Goal: Task Accomplishment & Management: Use online tool/utility

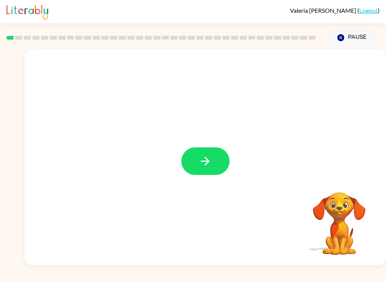
click at [200, 162] on icon "button" at bounding box center [205, 161] width 13 height 13
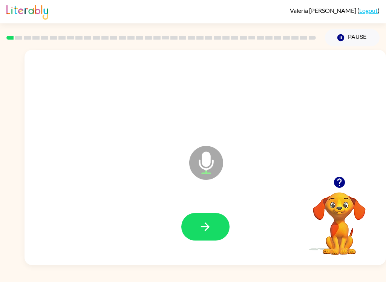
click at [198, 228] on button "button" at bounding box center [205, 227] width 48 height 28
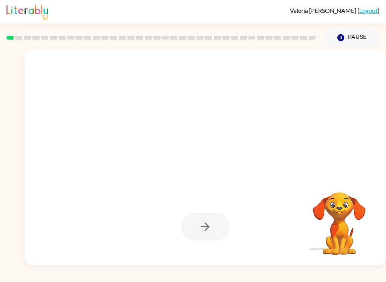
click at [208, 221] on div at bounding box center [205, 227] width 48 height 28
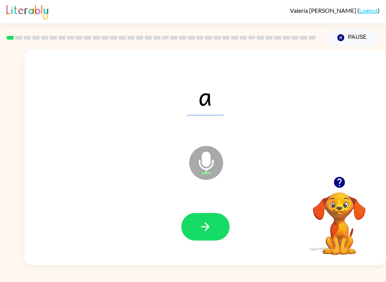
click at [198, 224] on button "button" at bounding box center [205, 227] width 48 height 28
click at [195, 233] on button "button" at bounding box center [205, 227] width 48 height 28
click at [213, 224] on button "button" at bounding box center [205, 227] width 48 height 28
click at [211, 228] on icon "button" at bounding box center [205, 226] width 13 height 13
click at [195, 224] on button "button" at bounding box center [205, 227] width 48 height 28
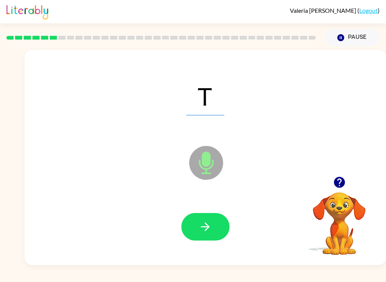
click at [207, 229] on icon "button" at bounding box center [205, 226] width 9 height 9
click at [202, 223] on icon "button" at bounding box center [205, 226] width 13 height 13
click at [204, 225] on icon "button" at bounding box center [205, 226] width 13 height 13
click at [22, 278] on div "Valeria Balli-Rocha ( Logout ) Pause Pause law Microphone The Microphone is her…" at bounding box center [193, 141] width 386 height 282
click at [209, 220] on icon "button" at bounding box center [205, 226] width 13 height 13
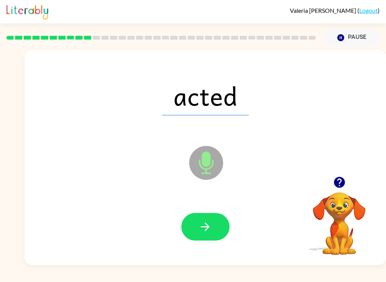
click at [199, 236] on button "button" at bounding box center [205, 227] width 48 height 28
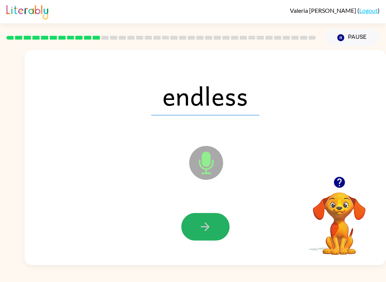
click at [204, 214] on button "button" at bounding box center [205, 227] width 48 height 28
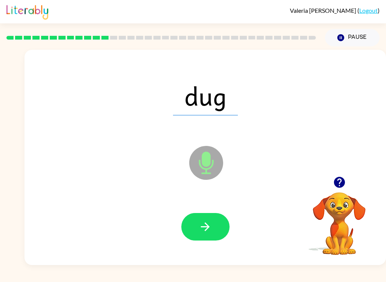
click at [212, 230] on button "button" at bounding box center [205, 227] width 48 height 28
click at [205, 227] on icon "button" at bounding box center [205, 226] width 9 height 9
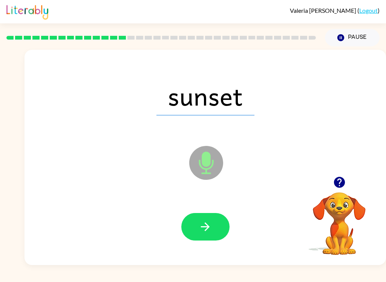
click at [210, 230] on icon "button" at bounding box center [205, 226] width 13 height 13
click at [219, 211] on div at bounding box center [205, 227] width 346 height 62
click at [219, 227] on button "button" at bounding box center [205, 227] width 48 height 28
click at [205, 227] on icon "button" at bounding box center [205, 226] width 9 height 9
click at [204, 218] on button "button" at bounding box center [205, 227] width 48 height 28
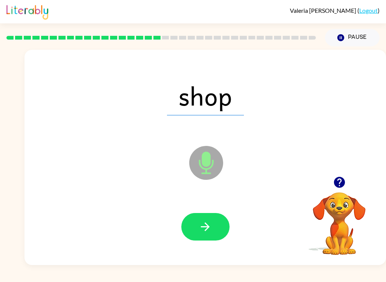
click at [202, 221] on icon "button" at bounding box center [205, 226] width 13 height 13
click at [196, 223] on button "button" at bounding box center [205, 227] width 48 height 28
click at [204, 228] on icon "button" at bounding box center [205, 226] width 13 height 13
click at [190, 227] on button "button" at bounding box center [205, 227] width 48 height 28
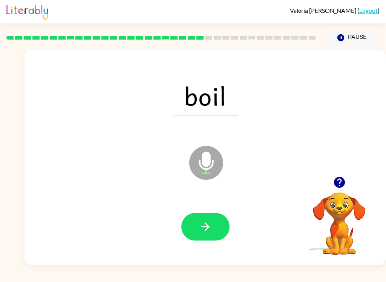
click at [215, 218] on button "button" at bounding box center [205, 227] width 48 height 28
click at [186, 236] on button "button" at bounding box center [205, 227] width 48 height 28
click at [58, 278] on div "Valeria Balli-Rocha ( Logout ) Pause Pause little Microphone The Microphone is …" at bounding box center [193, 141] width 386 height 282
click at [204, 224] on icon "button" at bounding box center [205, 226] width 13 height 13
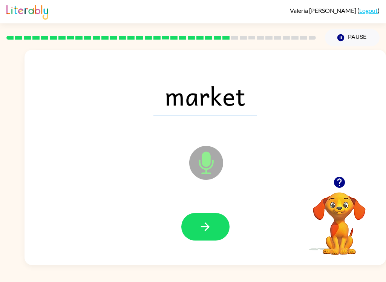
click at [202, 228] on icon "button" at bounding box center [205, 226] width 13 height 13
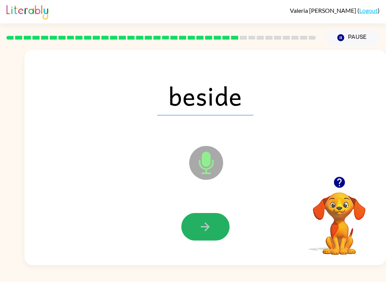
click at [212, 230] on button "button" at bounding box center [205, 227] width 48 height 28
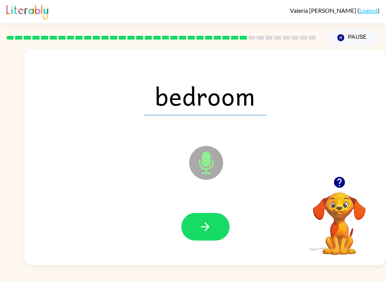
click at [197, 221] on button "button" at bounding box center [205, 227] width 48 height 28
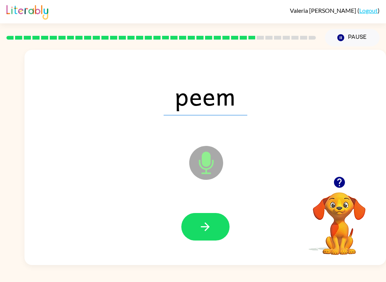
click at [203, 230] on icon "button" at bounding box center [205, 226] width 13 height 13
click at [201, 227] on icon "button" at bounding box center [205, 226] width 9 height 9
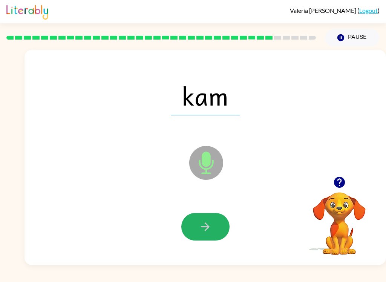
click at [211, 226] on icon "button" at bounding box center [205, 226] width 13 height 13
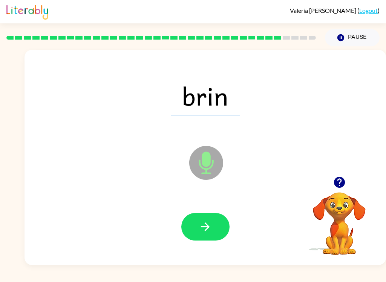
click at [201, 222] on icon "button" at bounding box center [205, 226] width 13 height 13
click at [208, 238] on button "button" at bounding box center [205, 227] width 48 height 28
click at [220, 226] on button "button" at bounding box center [205, 227] width 48 height 28
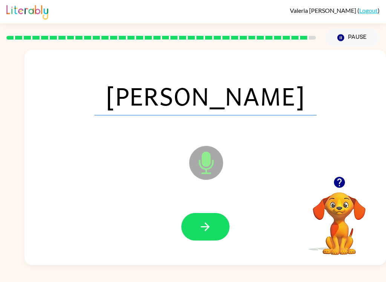
click at [210, 229] on icon "button" at bounding box center [205, 226] width 13 height 13
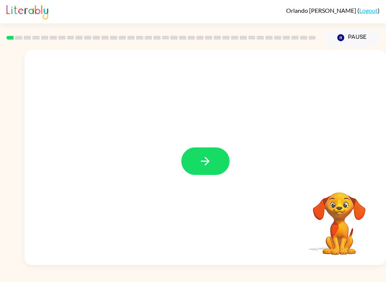
click at [204, 171] on button "button" at bounding box center [205, 161] width 48 height 28
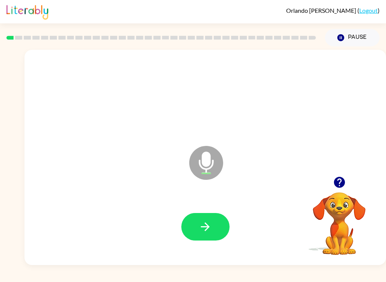
click at [205, 164] on icon "Microphone The Microphone is here when it is your turn to talk" at bounding box center [243, 172] width 113 height 57
click at [348, 208] on video "Your browser must support playing .mp4 files to use Literably. Please try using…" at bounding box center [339, 218] width 75 height 75
click at [339, 185] on icon "button" at bounding box center [339, 182] width 11 height 11
click at [208, 224] on icon "button" at bounding box center [205, 226] width 13 height 13
click at [204, 217] on button "button" at bounding box center [205, 227] width 48 height 28
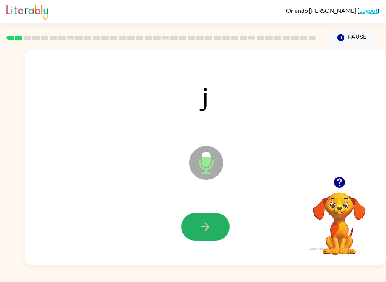
click at [205, 227] on icon "button" at bounding box center [205, 226] width 9 height 9
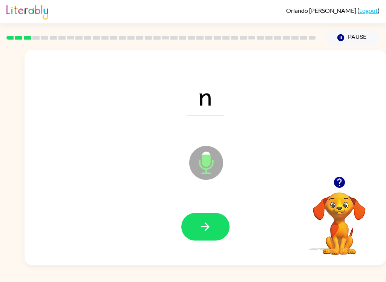
click at [210, 221] on icon "button" at bounding box center [205, 226] width 13 height 13
click at [193, 216] on button "button" at bounding box center [205, 227] width 48 height 28
click at [208, 218] on button "button" at bounding box center [205, 227] width 48 height 28
click at [213, 236] on button "button" at bounding box center [205, 227] width 48 height 28
click at [210, 224] on icon "button" at bounding box center [205, 226] width 13 height 13
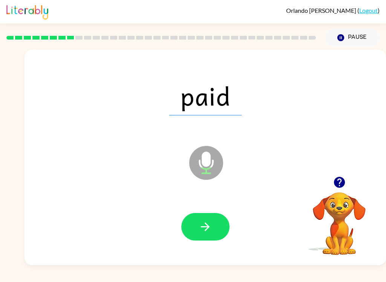
click at [202, 219] on button "button" at bounding box center [205, 227] width 48 height 28
click at [201, 222] on icon "button" at bounding box center [205, 226] width 13 height 13
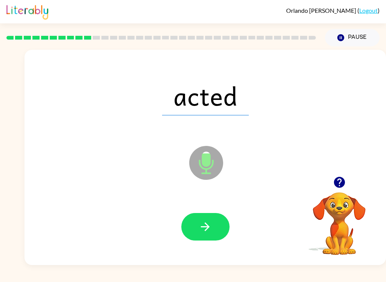
click at [206, 218] on button "button" at bounding box center [205, 227] width 48 height 28
click at [208, 230] on icon "button" at bounding box center [205, 226] width 13 height 13
click at [202, 232] on icon "button" at bounding box center [205, 226] width 13 height 13
click at [211, 218] on button "button" at bounding box center [205, 227] width 48 height 28
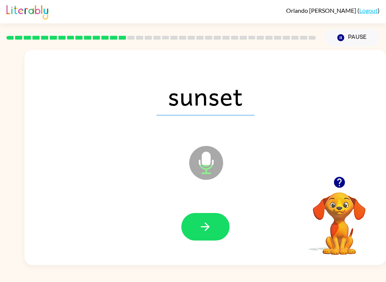
click at [210, 225] on icon "button" at bounding box center [205, 226] width 13 height 13
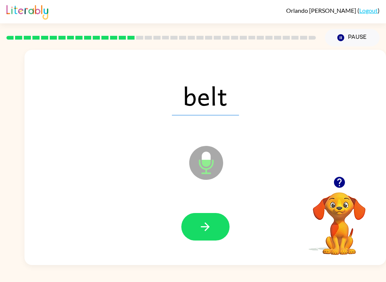
click at [211, 222] on icon "button" at bounding box center [205, 226] width 13 height 13
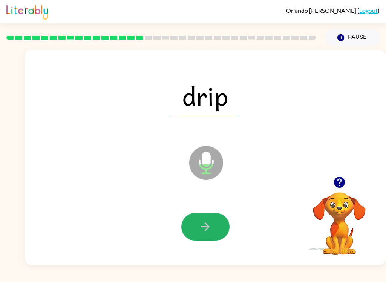
click at [208, 231] on icon "button" at bounding box center [205, 226] width 13 height 13
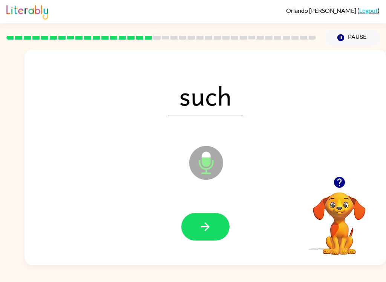
click at [202, 222] on icon "button" at bounding box center [205, 226] width 13 height 13
click at [211, 227] on icon "button" at bounding box center [205, 226] width 13 height 13
click at [211, 222] on icon "button" at bounding box center [205, 226] width 13 height 13
click at [213, 231] on button "button" at bounding box center [205, 227] width 48 height 28
click at [198, 218] on button "button" at bounding box center [205, 227] width 48 height 28
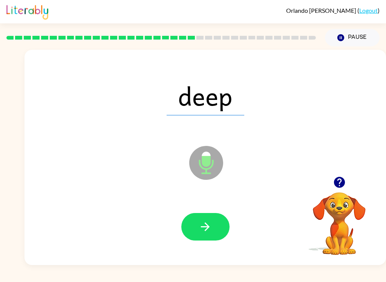
click at [207, 233] on icon "button" at bounding box center [205, 226] width 13 height 13
click at [211, 215] on button "button" at bounding box center [205, 227] width 48 height 28
click at [194, 207] on div at bounding box center [205, 227] width 346 height 62
click at [213, 235] on button "button" at bounding box center [205, 227] width 48 height 28
click at [198, 229] on button "button" at bounding box center [205, 227] width 48 height 28
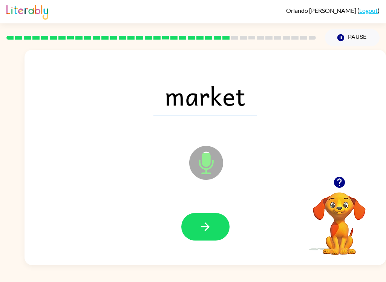
click at [214, 232] on button "button" at bounding box center [205, 227] width 48 height 28
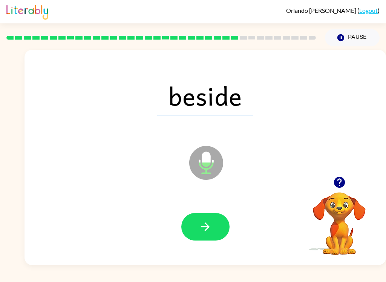
click at [216, 208] on div at bounding box center [205, 227] width 346 height 62
click at [216, 207] on div at bounding box center [205, 227] width 346 height 62
click at [213, 228] on button "button" at bounding box center [205, 227] width 48 height 28
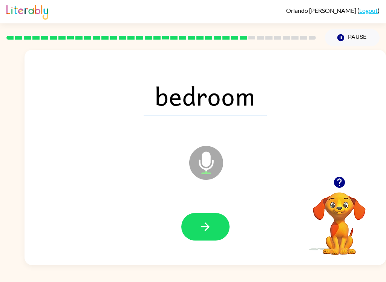
click at [211, 213] on button "button" at bounding box center [205, 227] width 48 height 28
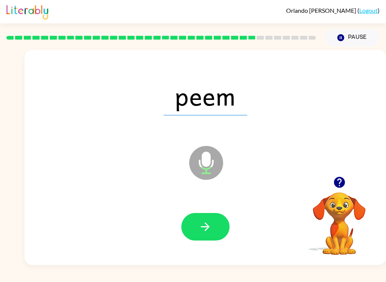
click at [213, 228] on button "button" at bounding box center [205, 227] width 48 height 28
click at [210, 230] on icon "button" at bounding box center [205, 226] width 13 height 13
click at [202, 230] on icon "button" at bounding box center [205, 226] width 13 height 13
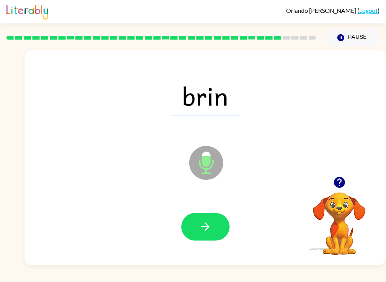
click at [213, 222] on button "button" at bounding box center [205, 227] width 48 height 28
click at [214, 229] on button "button" at bounding box center [205, 227] width 48 height 28
click at [214, 219] on button "button" at bounding box center [205, 227] width 48 height 28
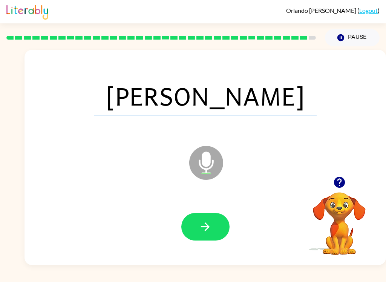
click at [207, 224] on icon "button" at bounding box center [205, 226] width 13 height 13
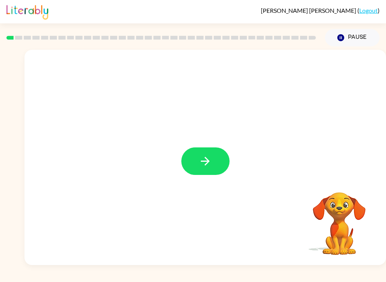
click at [215, 164] on button "button" at bounding box center [205, 161] width 48 height 28
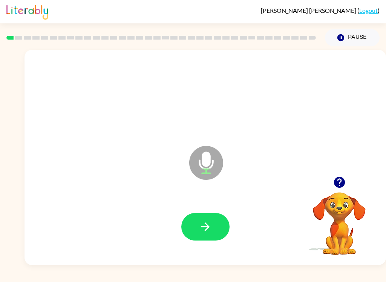
click at [215, 238] on button "button" at bounding box center [205, 227] width 48 height 28
click at [221, 236] on button "button" at bounding box center [205, 227] width 48 height 28
click at [216, 228] on button "button" at bounding box center [205, 227] width 48 height 28
click at [211, 218] on button "button" at bounding box center [205, 227] width 48 height 28
click at [215, 234] on button "button" at bounding box center [205, 227] width 48 height 28
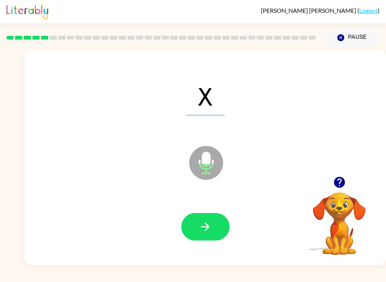
click at [213, 215] on button "button" at bounding box center [205, 227] width 48 height 28
click at [208, 210] on div at bounding box center [205, 227] width 346 height 62
click at [208, 209] on div at bounding box center [205, 227] width 346 height 62
click at [206, 225] on icon "button" at bounding box center [205, 226] width 13 height 13
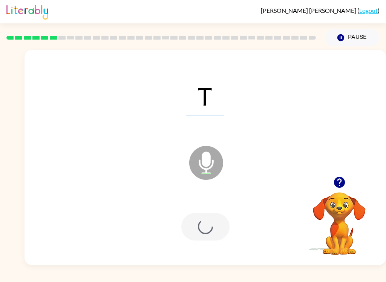
click at [206, 225] on div at bounding box center [205, 227] width 48 height 28
click at [200, 234] on div at bounding box center [205, 227] width 48 height 28
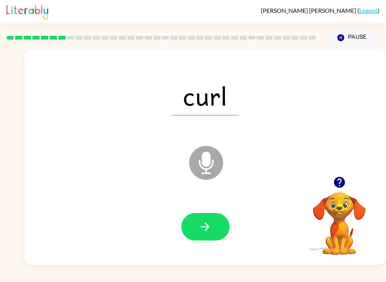
click at [228, 231] on button "button" at bounding box center [205, 227] width 48 height 28
click at [215, 221] on button "button" at bounding box center [205, 227] width 48 height 28
click at [223, 233] on button "button" at bounding box center [205, 227] width 48 height 28
click at [214, 216] on button "button" at bounding box center [205, 227] width 48 height 28
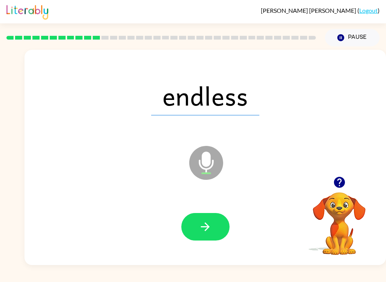
click at [209, 231] on icon "button" at bounding box center [205, 226] width 13 height 13
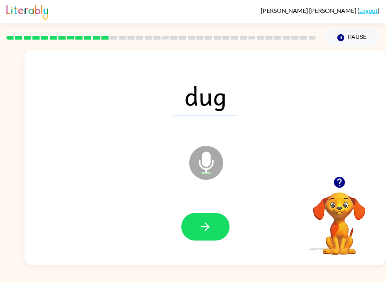
click at [219, 247] on div at bounding box center [205, 227] width 346 height 62
click at [227, 222] on button "button" at bounding box center [205, 227] width 48 height 28
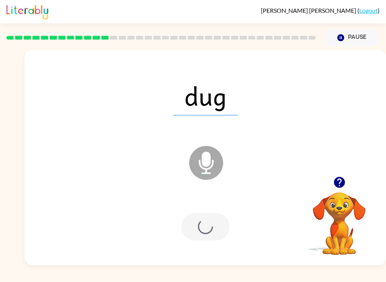
click at [227, 222] on div at bounding box center [205, 227] width 48 height 28
click at [212, 228] on div at bounding box center [205, 227] width 48 height 28
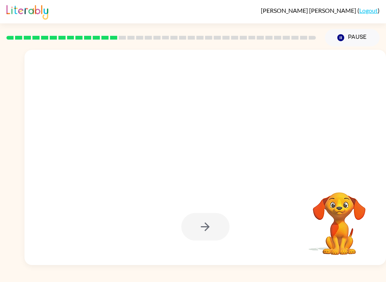
click at [367, 216] on video "Your browser must support playing .mp4 files to use Literably. Please try using…" at bounding box center [339, 218] width 75 height 75
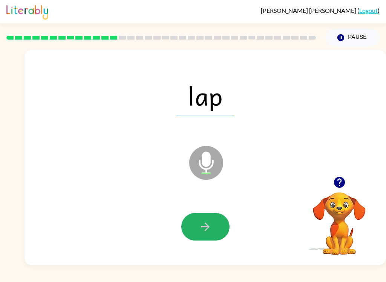
click at [200, 220] on button "button" at bounding box center [205, 227] width 48 height 28
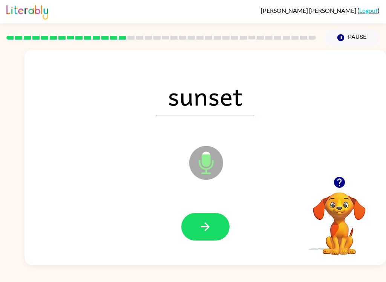
click at [208, 228] on icon "button" at bounding box center [205, 226] width 9 height 9
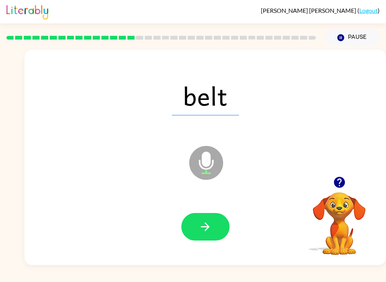
click at [209, 231] on icon "button" at bounding box center [205, 226] width 13 height 13
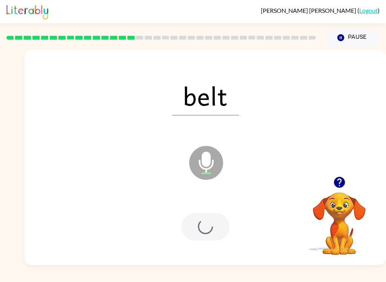
click at [209, 231] on div at bounding box center [205, 227] width 48 height 28
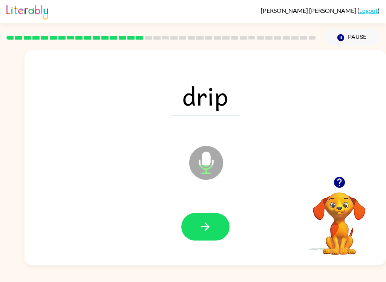
click at [209, 159] on icon "Microphone The Microphone is here when it is your turn to talk" at bounding box center [243, 172] width 113 height 57
click at [218, 169] on icon at bounding box center [206, 163] width 34 height 34
click at [205, 215] on button "button" at bounding box center [205, 227] width 48 height 28
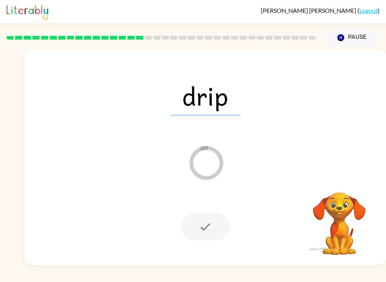
click at [221, 146] on icon "Loader Your response is being sent to our graders" at bounding box center [206, 162] width 45 height 45
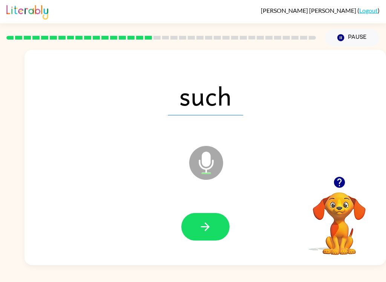
click at [214, 225] on button "button" at bounding box center [205, 227] width 48 height 28
click at [204, 238] on button "button" at bounding box center [205, 227] width 48 height 28
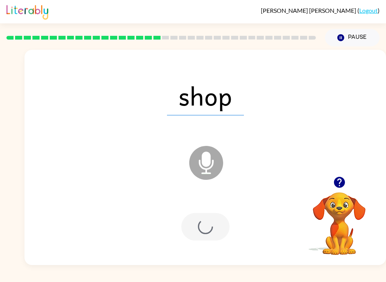
click at [210, 231] on div at bounding box center [205, 227] width 48 height 28
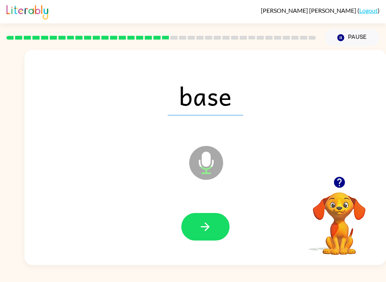
click at [207, 240] on button "button" at bounding box center [205, 227] width 48 height 28
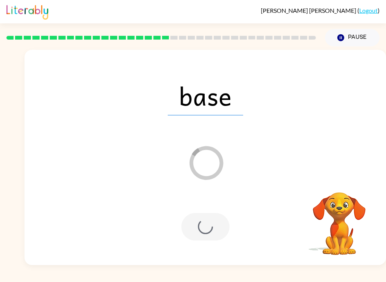
click at [214, 231] on div at bounding box center [205, 227] width 48 height 28
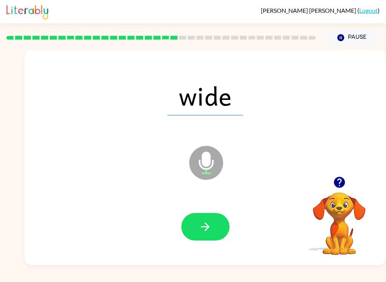
click at [211, 250] on div at bounding box center [205, 227] width 346 height 62
click at [201, 224] on icon "button" at bounding box center [205, 226] width 13 height 13
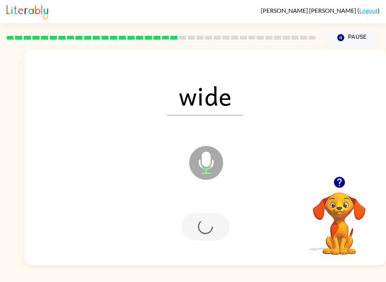
click at [204, 224] on div at bounding box center [205, 227] width 48 height 28
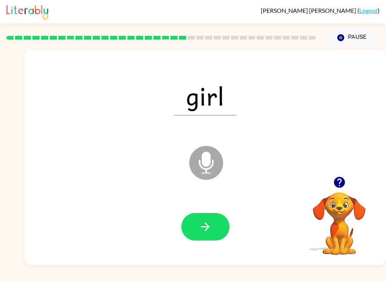
click at [211, 226] on icon "button" at bounding box center [205, 226] width 13 height 13
click at [219, 223] on button "button" at bounding box center [205, 227] width 48 height 28
click at [219, 228] on button "button" at bounding box center [205, 227] width 48 height 28
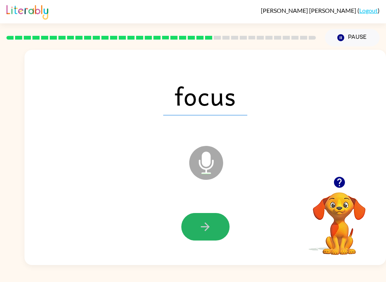
click at [221, 221] on button "button" at bounding box center [205, 227] width 48 height 28
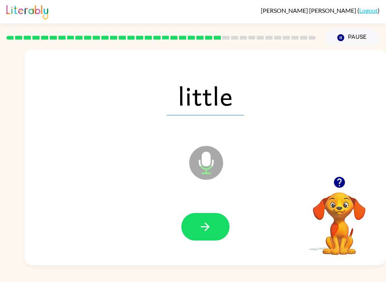
click at [203, 238] on button "button" at bounding box center [205, 227] width 48 height 28
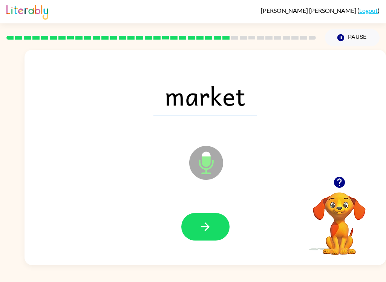
click at [202, 232] on icon "button" at bounding box center [205, 226] width 13 height 13
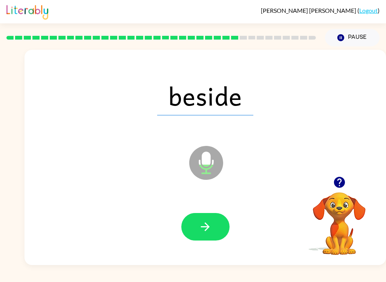
click at [220, 224] on button "button" at bounding box center [205, 227] width 48 height 28
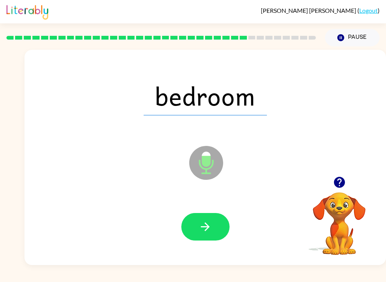
click at [210, 237] on button "button" at bounding box center [205, 227] width 48 height 28
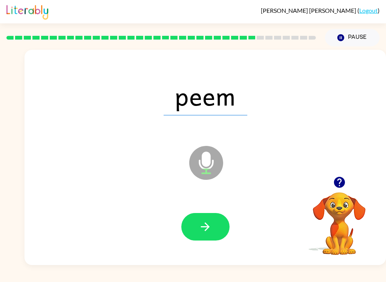
click at [216, 224] on button "button" at bounding box center [205, 227] width 48 height 28
click at [214, 236] on button "button" at bounding box center [205, 227] width 48 height 28
click at [203, 229] on icon "button" at bounding box center [205, 226] width 13 height 13
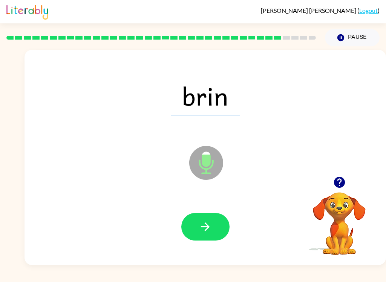
click at [223, 228] on button "button" at bounding box center [205, 227] width 48 height 28
click at [225, 209] on div at bounding box center [205, 227] width 346 height 62
click at [217, 231] on button "button" at bounding box center [205, 227] width 48 height 28
click at [219, 221] on button "button" at bounding box center [205, 227] width 48 height 28
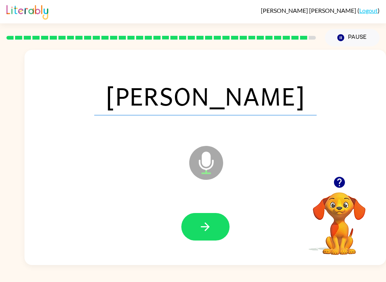
click at [206, 224] on icon "button" at bounding box center [205, 226] width 9 height 9
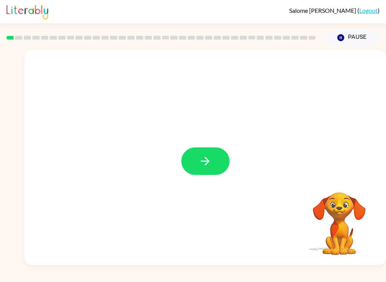
click at [216, 159] on button "button" at bounding box center [205, 161] width 48 height 28
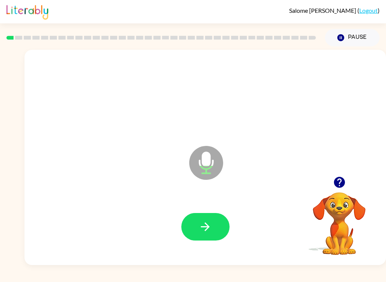
click at [216, 225] on button "button" at bounding box center [205, 227] width 48 height 28
click at [206, 225] on icon "button" at bounding box center [205, 226] width 13 height 13
click at [213, 230] on button "button" at bounding box center [205, 227] width 48 height 28
click at [216, 229] on button "button" at bounding box center [205, 227] width 48 height 28
click at [214, 225] on button "button" at bounding box center [205, 227] width 48 height 28
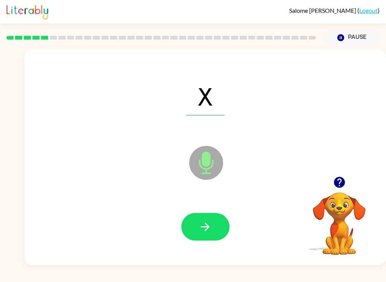
click at [203, 222] on icon "button" at bounding box center [205, 226] width 13 height 13
click at [215, 224] on button "button" at bounding box center [205, 227] width 48 height 28
click at [211, 222] on icon "button" at bounding box center [205, 226] width 13 height 13
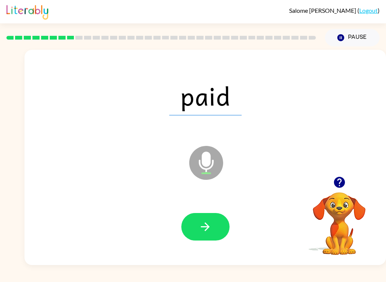
click at [217, 228] on button "button" at bounding box center [205, 227] width 48 height 28
click at [210, 230] on icon "button" at bounding box center [205, 226] width 13 height 13
click at [211, 221] on icon "button" at bounding box center [205, 226] width 13 height 13
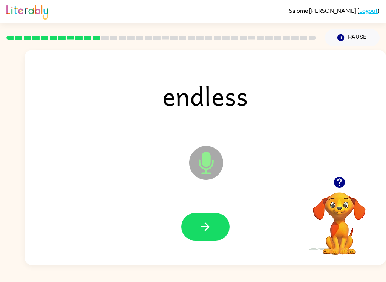
click at [211, 233] on icon "button" at bounding box center [205, 226] width 13 height 13
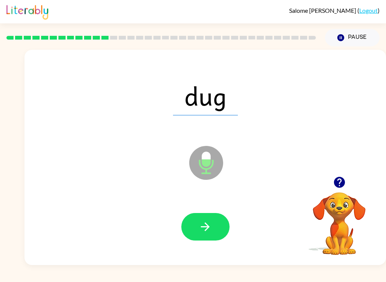
click at [215, 223] on button "button" at bounding box center [205, 227] width 48 height 28
click at [205, 222] on icon "button" at bounding box center [205, 226] width 13 height 13
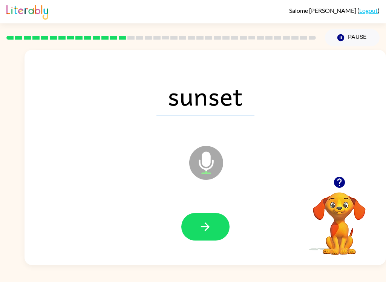
click at [192, 223] on button "button" at bounding box center [205, 227] width 48 height 28
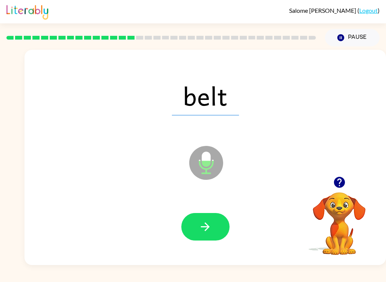
click at [199, 221] on icon "button" at bounding box center [205, 226] width 13 height 13
click at [206, 228] on icon "button" at bounding box center [205, 226] width 13 height 13
click at [211, 231] on icon "button" at bounding box center [205, 226] width 13 height 13
click at [213, 229] on button "button" at bounding box center [205, 227] width 48 height 28
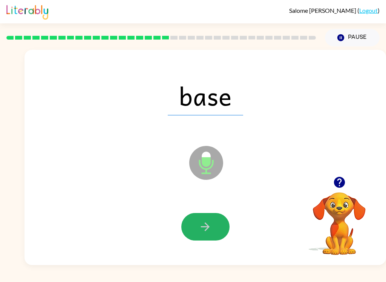
click at [212, 225] on button "button" at bounding box center [205, 227] width 48 height 28
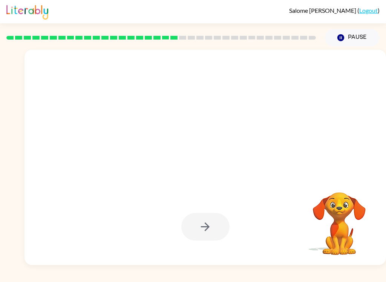
click at [142, 254] on div at bounding box center [205, 227] width 346 height 62
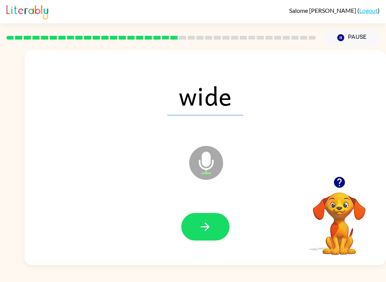
click at [206, 238] on button "button" at bounding box center [205, 227] width 48 height 28
click at [202, 233] on icon "button" at bounding box center [205, 226] width 13 height 13
click at [217, 233] on button "button" at bounding box center [205, 227] width 48 height 28
click at [207, 240] on button "button" at bounding box center [205, 227] width 48 height 28
click at [208, 225] on icon "button" at bounding box center [205, 226] width 9 height 9
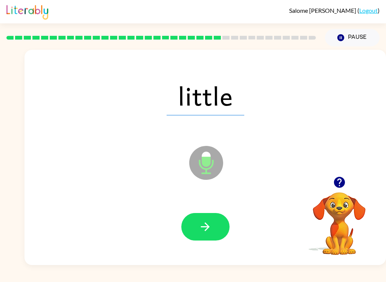
click at [211, 228] on icon "button" at bounding box center [205, 226] width 13 height 13
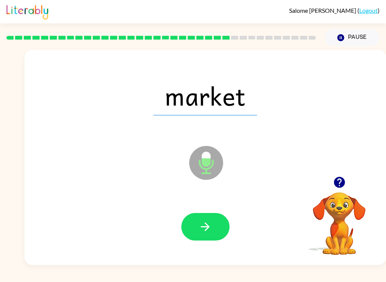
click at [210, 222] on icon "button" at bounding box center [205, 226] width 13 height 13
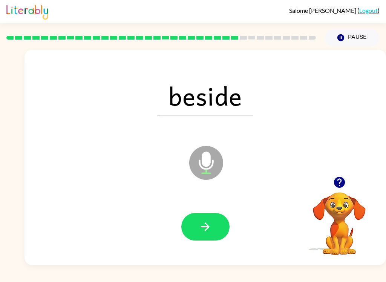
click at [216, 222] on button "button" at bounding box center [205, 227] width 48 height 28
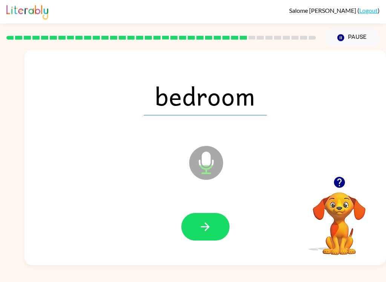
click at [220, 212] on div at bounding box center [205, 227] width 346 height 62
click at [207, 224] on icon "button" at bounding box center [205, 226] width 9 height 9
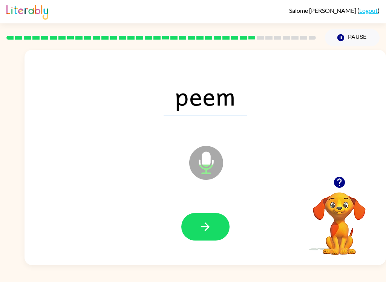
click at [217, 225] on button "button" at bounding box center [205, 227] width 48 height 28
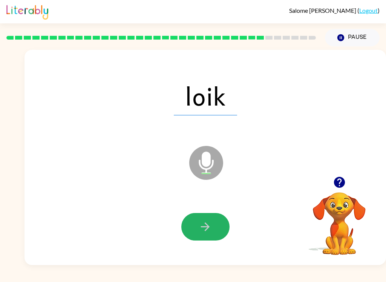
click at [214, 225] on button "button" at bounding box center [205, 227] width 48 height 28
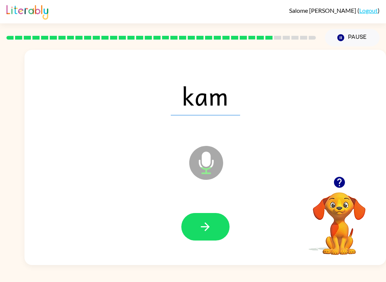
click at [208, 225] on icon "button" at bounding box center [205, 226] width 9 height 9
click at [211, 222] on icon "button" at bounding box center [205, 226] width 13 height 13
click at [208, 227] on icon "button" at bounding box center [205, 226] width 9 height 9
click at [214, 231] on button "button" at bounding box center [205, 227] width 48 height 28
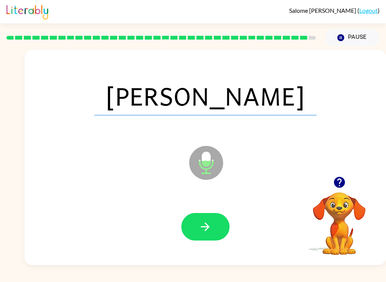
click at [205, 230] on icon "button" at bounding box center [205, 226] width 13 height 13
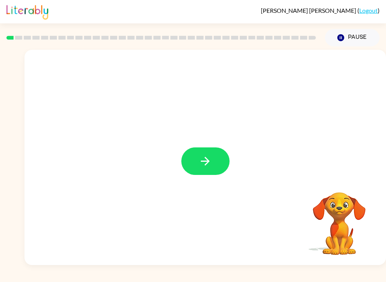
click at [208, 161] on icon "button" at bounding box center [205, 161] width 9 height 9
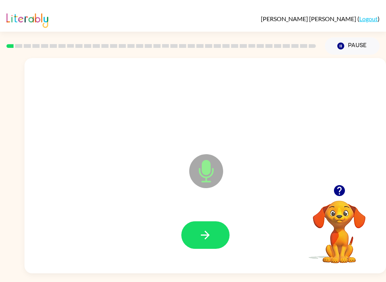
click at [28, 41] on div at bounding box center [161, 38] width 319 height 26
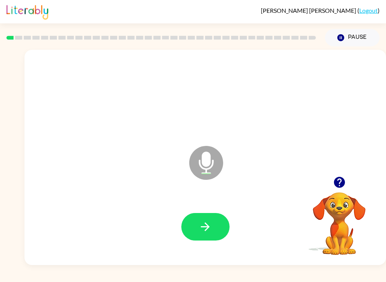
click at [206, 224] on icon "button" at bounding box center [205, 226] width 9 height 9
click at [206, 227] on icon "button" at bounding box center [205, 226] width 9 height 9
click at [218, 240] on button "button" at bounding box center [205, 227] width 48 height 28
click at [215, 234] on button "button" at bounding box center [205, 227] width 48 height 28
click at [211, 227] on icon "button" at bounding box center [205, 226] width 13 height 13
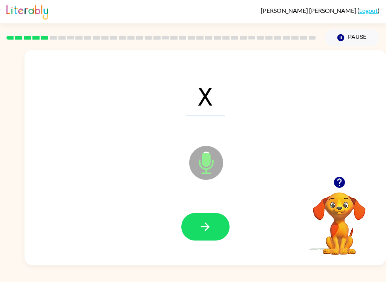
click at [207, 221] on icon "button" at bounding box center [205, 226] width 13 height 13
click at [199, 228] on icon "button" at bounding box center [205, 226] width 13 height 13
click at [200, 233] on icon "button" at bounding box center [205, 226] width 13 height 13
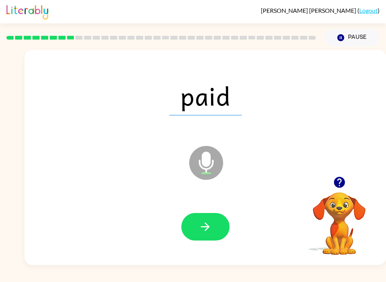
click at [195, 232] on button "button" at bounding box center [205, 227] width 48 height 28
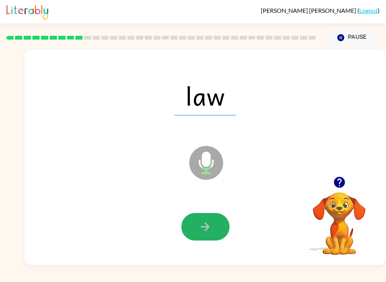
click at [211, 230] on icon "button" at bounding box center [205, 226] width 13 height 13
click at [204, 232] on icon "button" at bounding box center [205, 226] width 13 height 13
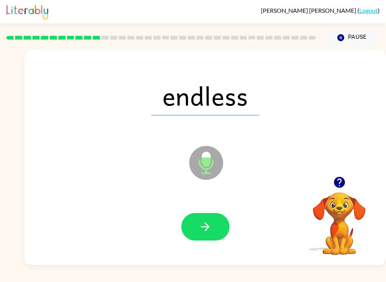
click at [208, 232] on icon "button" at bounding box center [205, 226] width 13 height 13
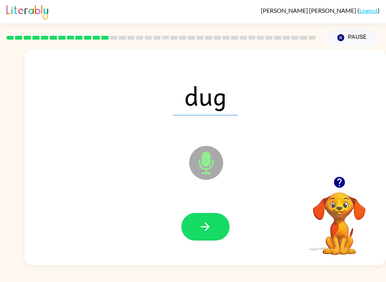
click at [211, 233] on icon "button" at bounding box center [205, 226] width 13 height 13
click at [207, 227] on icon "button" at bounding box center [205, 226] width 9 height 9
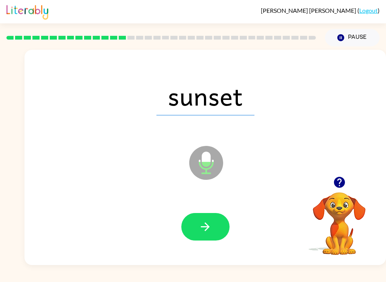
click at [203, 237] on button "button" at bounding box center [205, 227] width 48 height 28
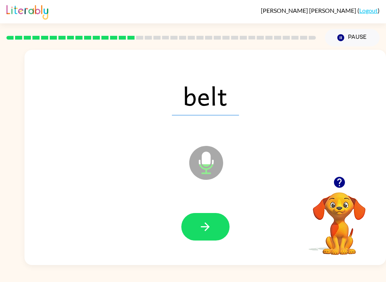
click at [201, 232] on icon "button" at bounding box center [205, 226] width 13 height 13
click at [218, 216] on button "button" at bounding box center [205, 227] width 48 height 28
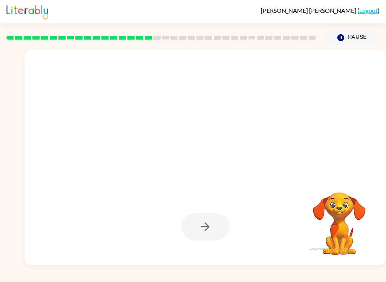
click at [304, 266] on div "[PERSON_NAME][DEMOGRAPHIC_DATA] ( Logout ) Pause Pause Your browser must suppor…" at bounding box center [193, 141] width 386 height 282
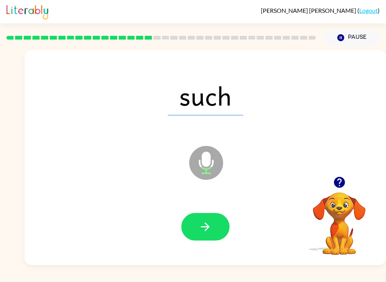
click at [210, 232] on icon "button" at bounding box center [205, 226] width 13 height 13
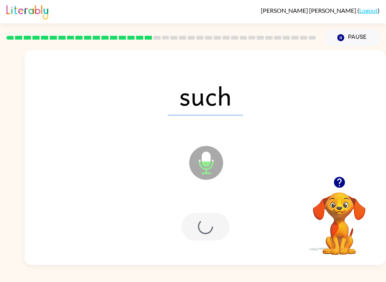
click at [204, 260] on div "such Microphone The Microphone is here when it is your turn to talk" at bounding box center [206, 157] width 362 height 215
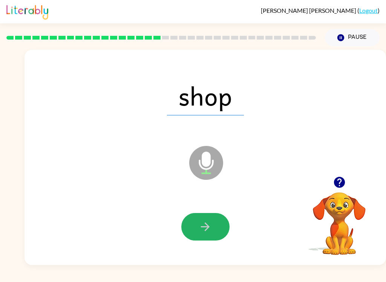
click at [211, 221] on icon "button" at bounding box center [205, 226] width 13 height 13
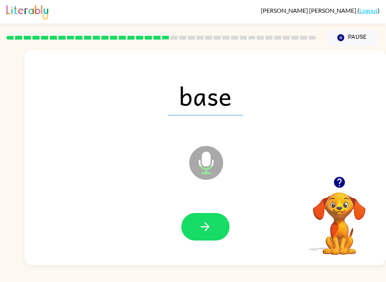
click at [197, 231] on button "button" at bounding box center [205, 227] width 48 height 28
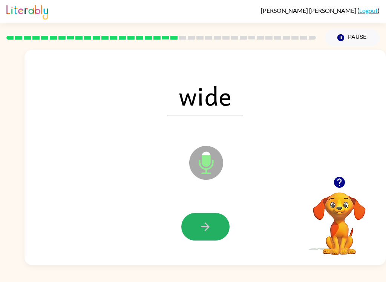
click at [208, 221] on icon "button" at bounding box center [205, 226] width 13 height 13
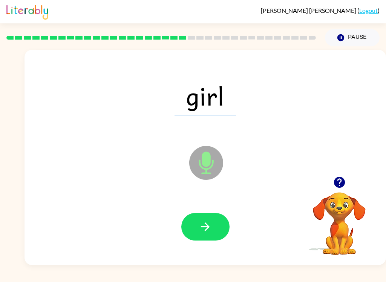
click at [211, 215] on button "button" at bounding box center [205, 227] width 48 height 28
click at [211, 234] on button "button" at bounding box center [205, 227] width 48 height 28
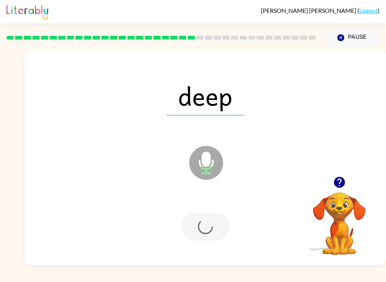
click at [217, 261] on div "deep Microphone The Microphone is here when it is your turn to talk" at bounding box center [206, 157] width 362 height 215
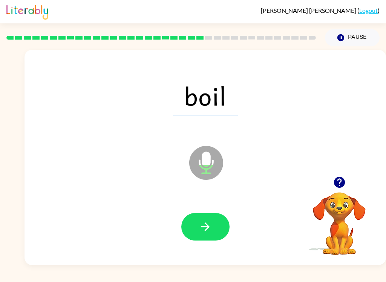
click at [207, 231] on icon "button" at bounding box center [205, 226] width 13 height 13
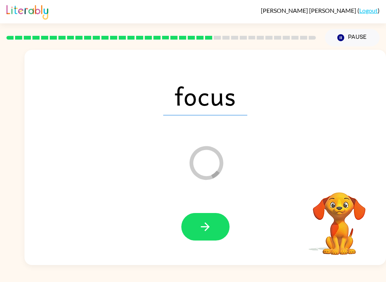
click at [211, 231] on icon "button" at bounding box center [205, 226] width 13 height 13
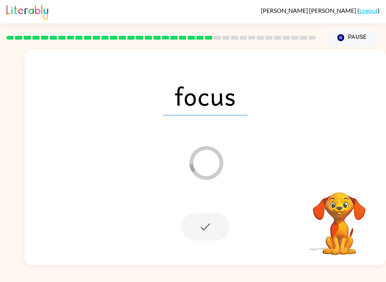
click at [16, 210] on div "focus Loader Your response is being sent to our graders Your browser must suppo…" at bounding box center [193, 155] width 386 height 219
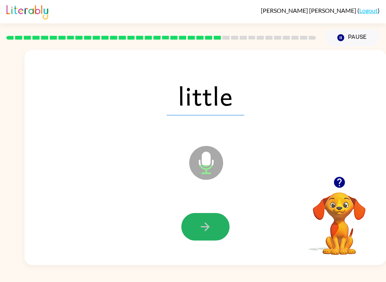
click at [205, 237] on button "button" at bounding box center [205, 227] width 48 height 28
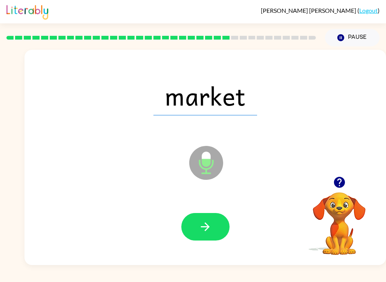
click at [203, 253] on div at bounding box center [205, 227] width 346 height 62
click at [201, 224] on icon "button" at bounding box center [205, 226] width 13 height 13
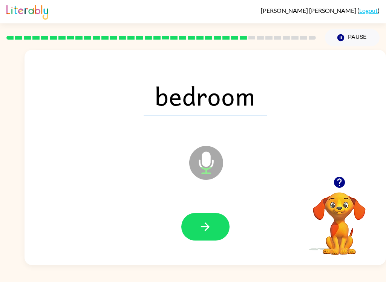
click at [215, 237] on button "button" at bounding box center [205, 227] width 48 height 28
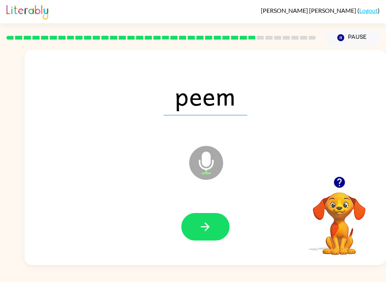
click at [186, 221] on button "button" at bounding box center [205, 227] width 48 height 28
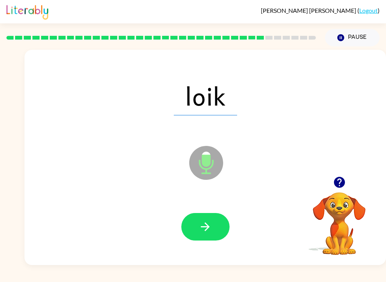
click at [215, 236] on button "button" at bounding box center [205, 227] width 48 height 28
click at [199, 237] on button "button" at bounding box center [205, 227] width 48 height 28
click at [198, 233] on button "button" at bounding box center [205, 227] width 48 height 28
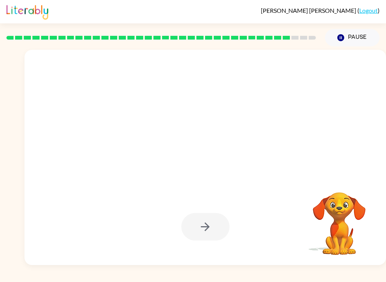
click at [2, 14] on div "[PERSON_NAME] ( Logout )" at bounding box center [193, 11] width 386 height 23
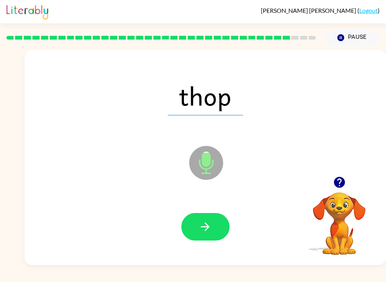
click at [201, 217] on button "button" at bounding box center [205, 227] width 48 height 28
click at [183, 280] on div "[PERSON_NAME] ( Logout ) Pause Pause roke Microphone The Microphone is here whe…" at bounding box center [193, 141] width 386 height 282
click at [190, 224] on button "button" at bounding box center [205, 227] width 48 height 28
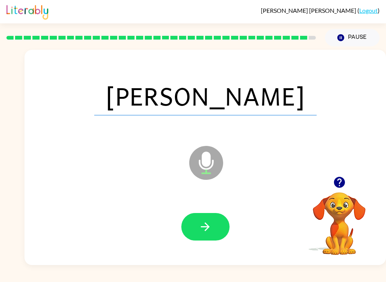
click at [202, 239] on button "button" at bounding box center [205, 227] width 48 height 28
